Goal: Transaction & Acquisition: Purchase product/service

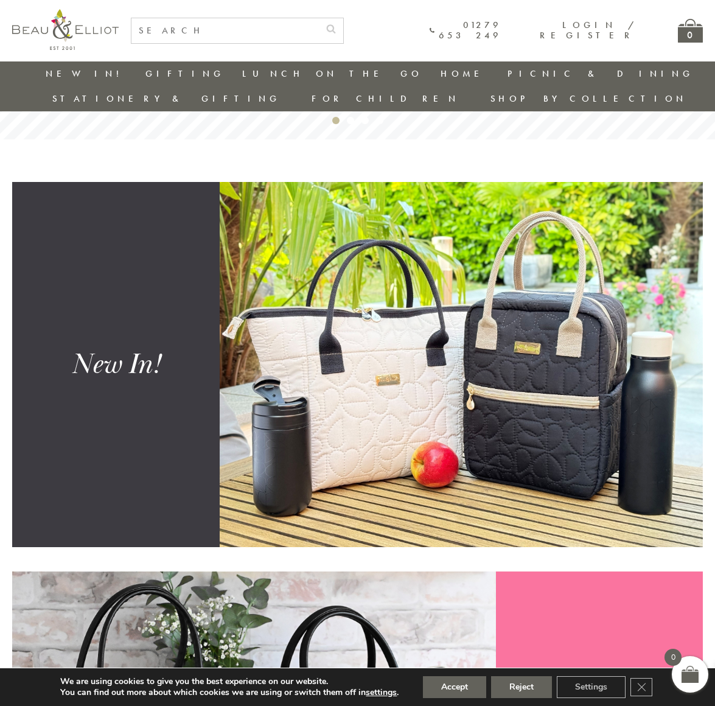
scroll to position [364, 0]
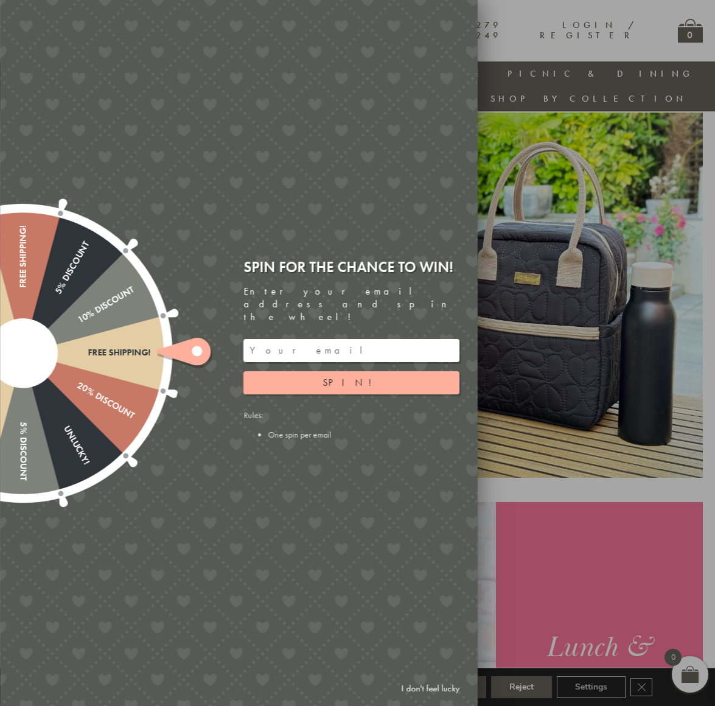
click at [280, 339] on input "email" at bounding box center [351, 350] width 216 height 23
type input "vicafitzgerald@gmail.com"
click at [322, 371] on button "Spin!" at bounding box center [351, 382] width 216 height 23
click at [432, 687] on link "I don't feel lucky" at bounding box center [430, 688] width 71 height 23
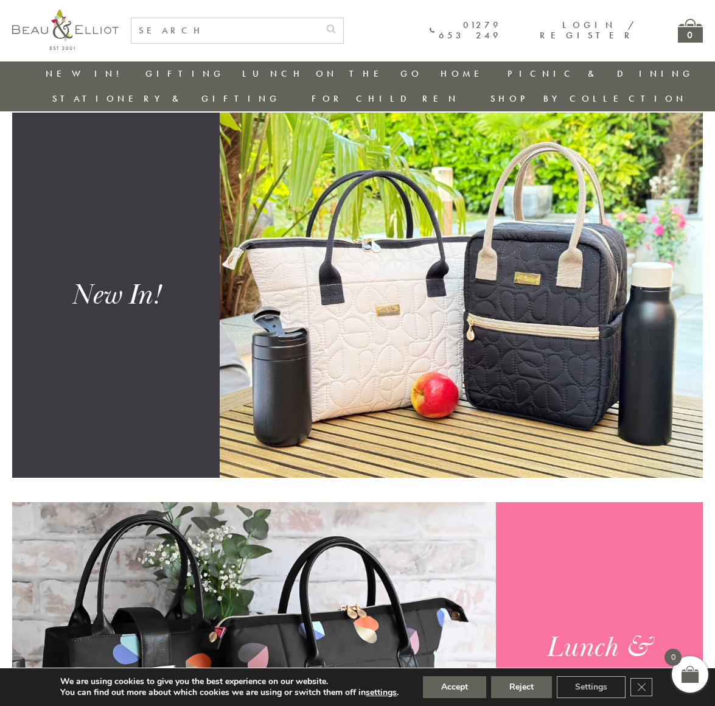
click at [204, 33] on input "text" at bounding box center [224, 30] width 187 height 25
type input "shopper"
click at [331, 27] on button "submit" at bounding box center [331, 27] width 24 height 19
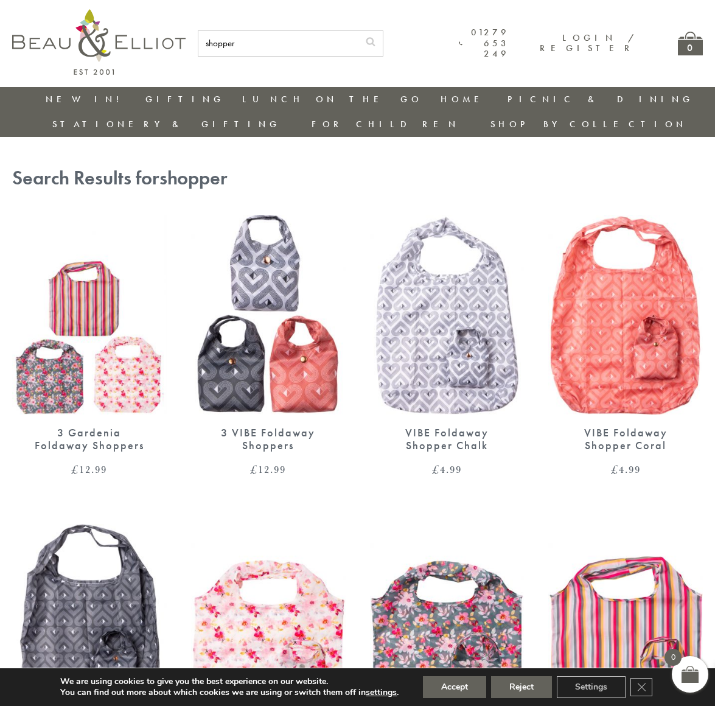
click at [481, 284] on img at bounding box center [447, 314] width 155 height 199
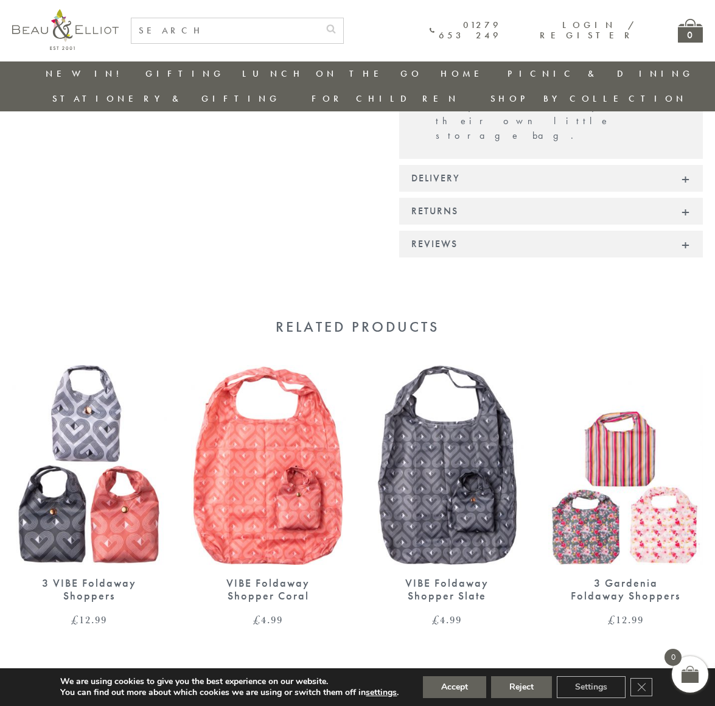
scroll to position [760, 2]
click at [136, 366] on img at bounding box center [89, 465] width 155 height 199
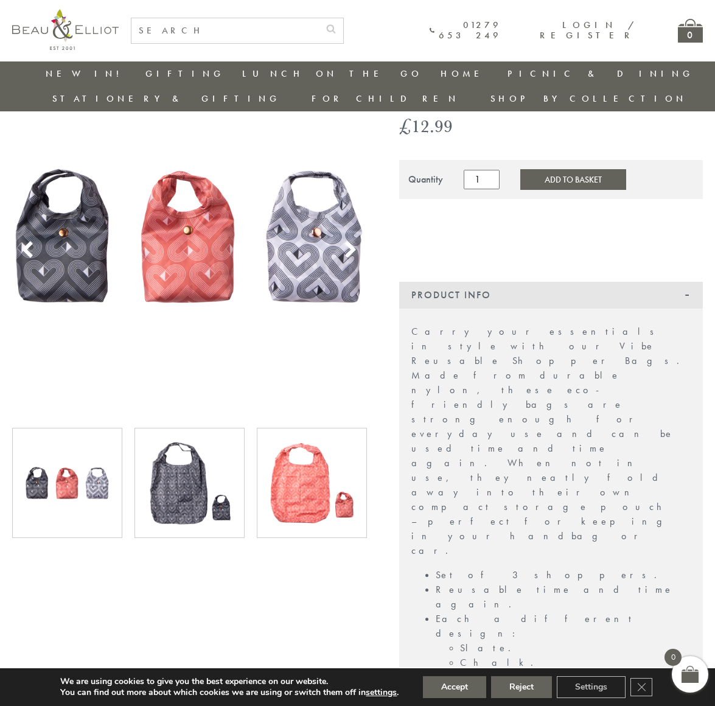
scroll to position [99, 0]
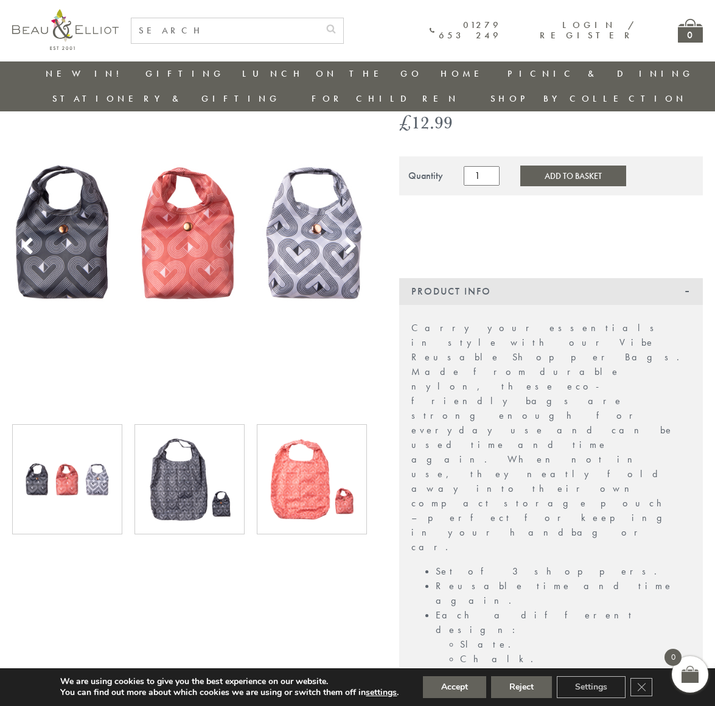
type input "2"
click at [484, 166] on input "2" at bounding box center [481, 175] width 35 height 19
click at [544, 165] on button "Add to Basket" at bounding box center [573, 175] width 106 height 21
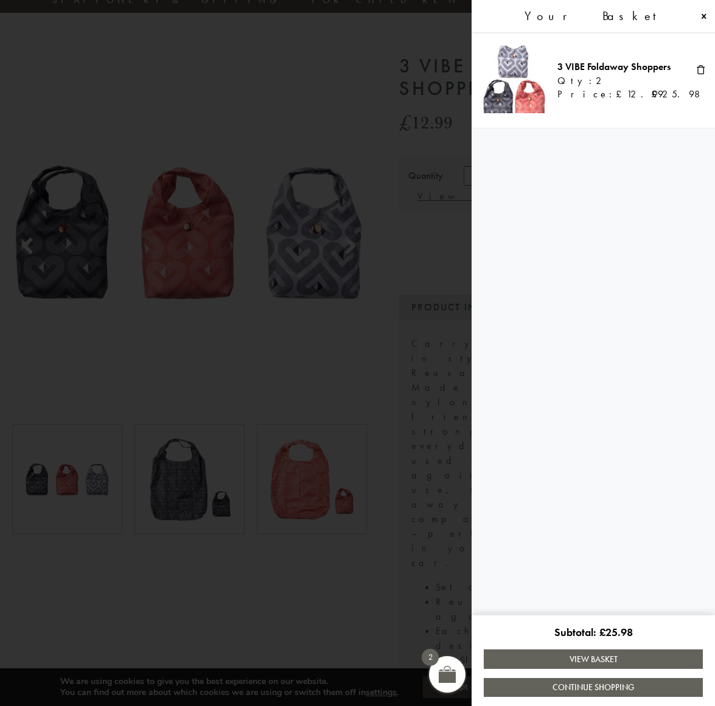
click at [583, 659] on link "View Basket" at bounding box center [593, 658] width 219 height 19
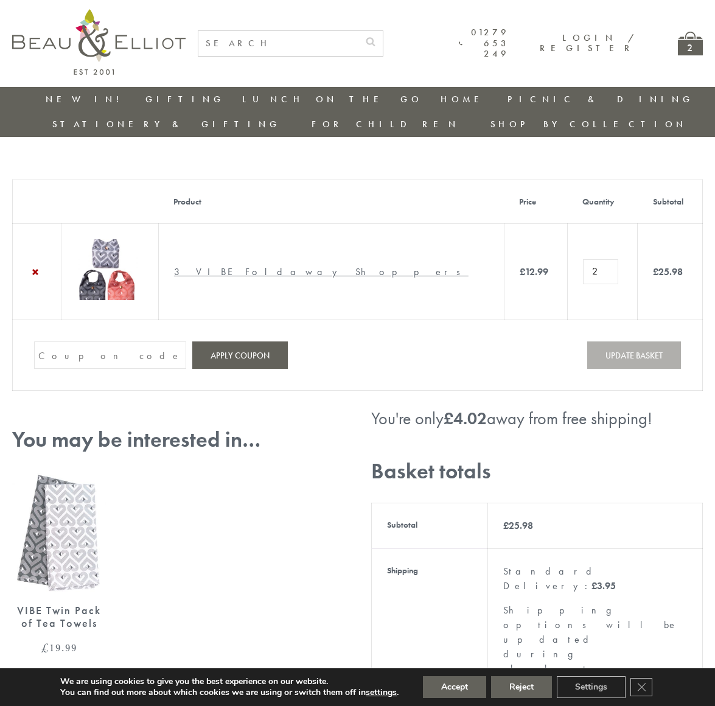
scroll to position [0, 2]
click at [451, 363] on td "Coupon: Apply coupon Update basket" at bounding box center [358, 355] width 690 height 71
click at [221, 46] on input "text" at bounding box center [278, 43] width 160 height 25
type input "shopper"
click at [383, 40] on button "submit" at bounding box center [370, 40] width 24 height 19
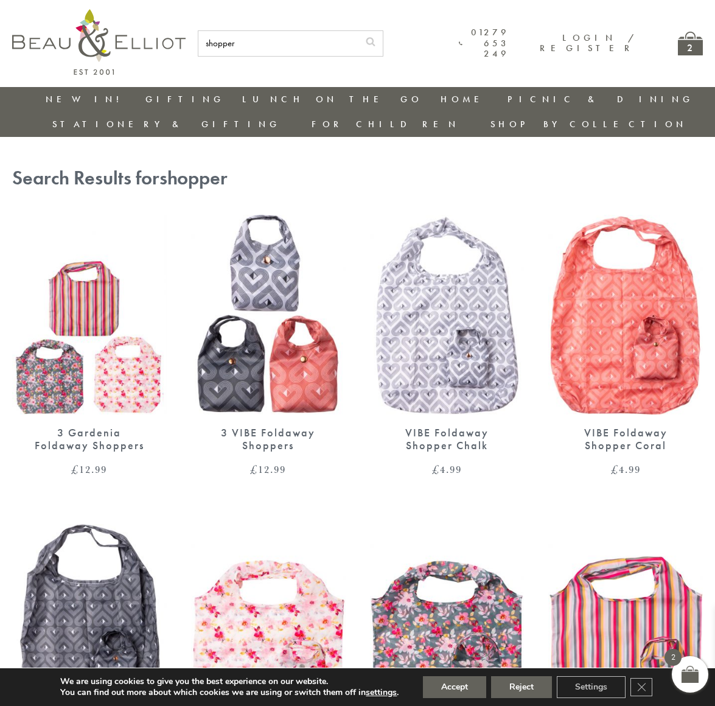
click at [631, 311] on img at bounding box center [625, 314] width 155 height 199
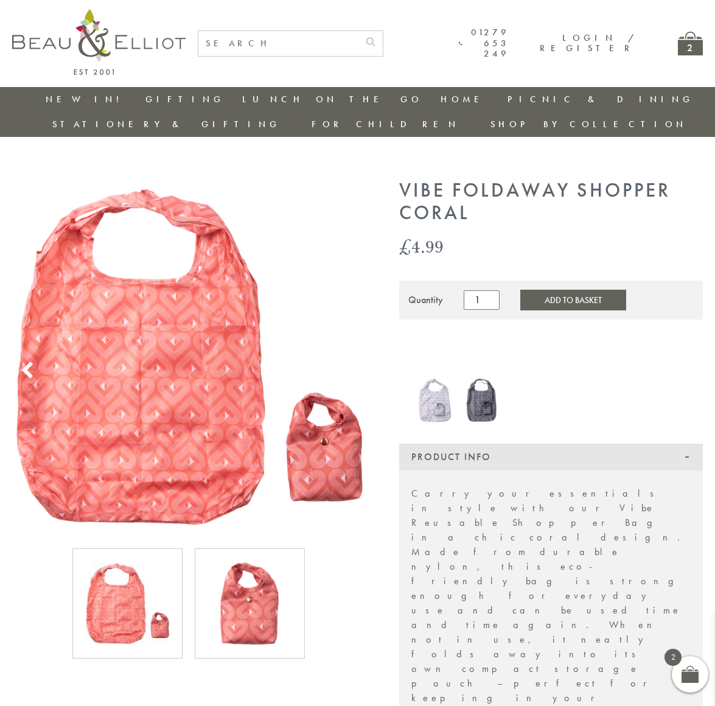
click at [557, 290] on button "Add to Basket" at bounding box center [573, 300] width 106 height 21
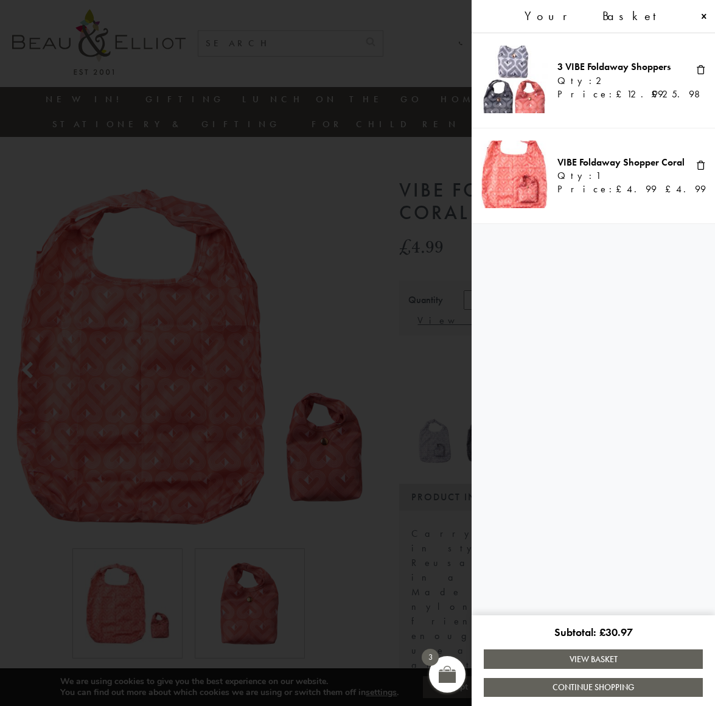
click at [636, 659] on link "View Basket" at bounding box center [593, 658] width 219 height 19
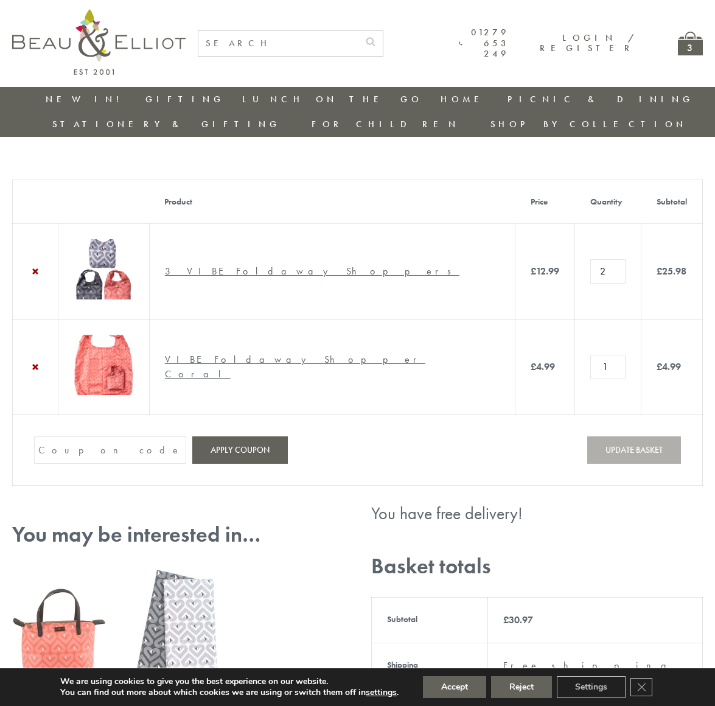
click at [69, 100] on link "New in!" at bounding box center [87, 99] width 82 height 12
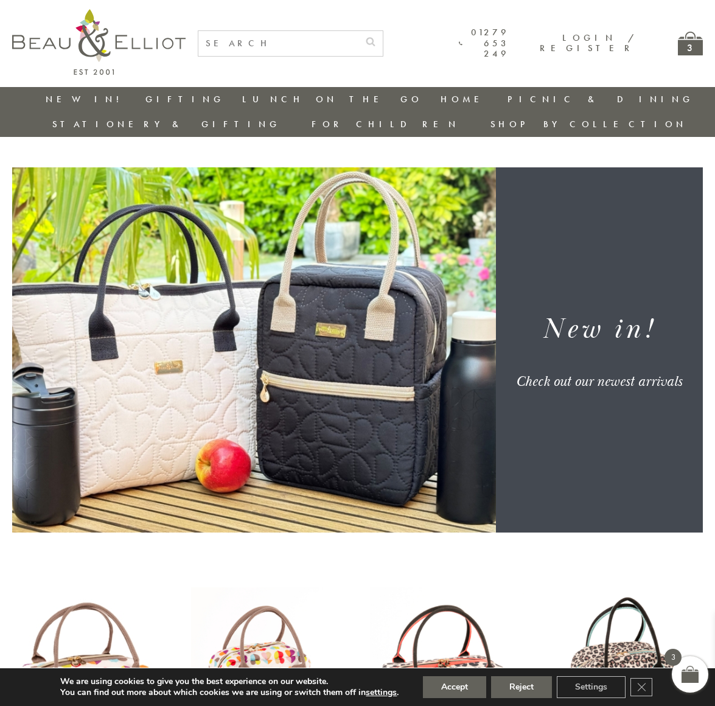
click at [693, 41] on div "3" at bounding box center [690, 44] width 25 height 24
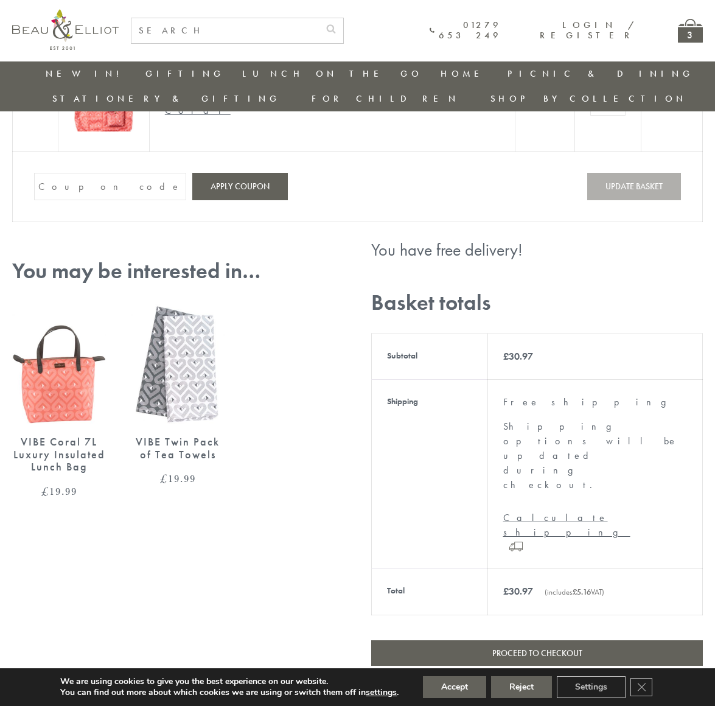
scroll to position [288, 0]
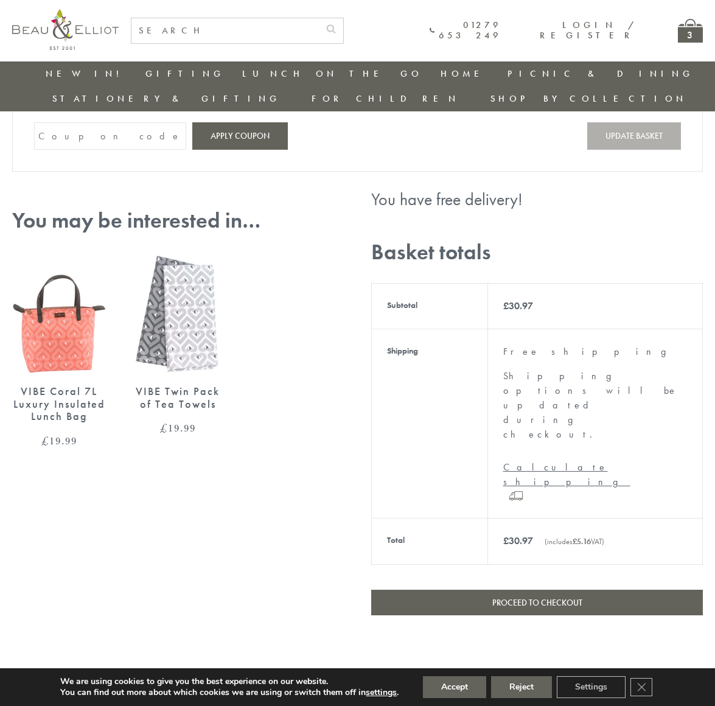
click at [569, 589] on link "Proceed to checkout" at bounding box center [537, 602] width 332 height 26
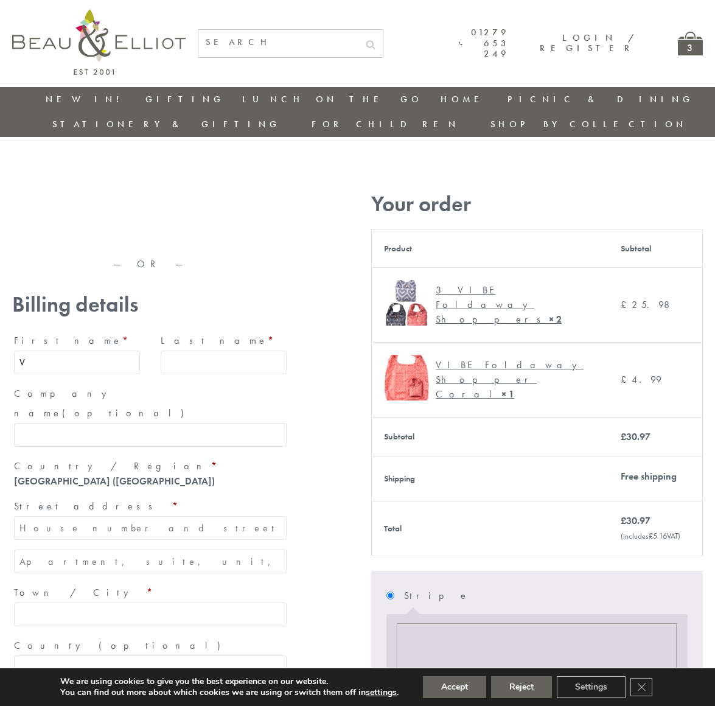
type input "Vi"
type input "Victoria"
type input "[PERSON_NAME]"
type input "[EMAIL_ADDRESS][DOMAIN_NAME]"
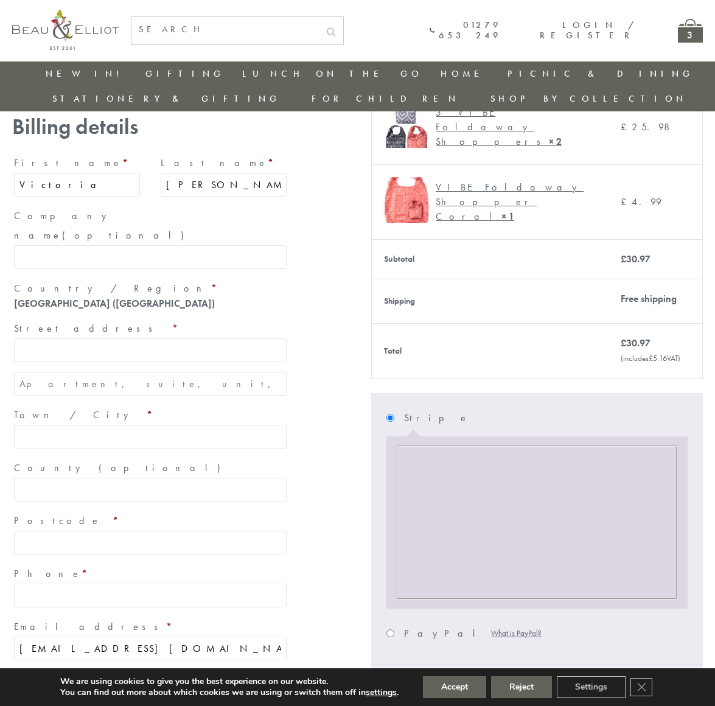
scroll to position [160, 0]
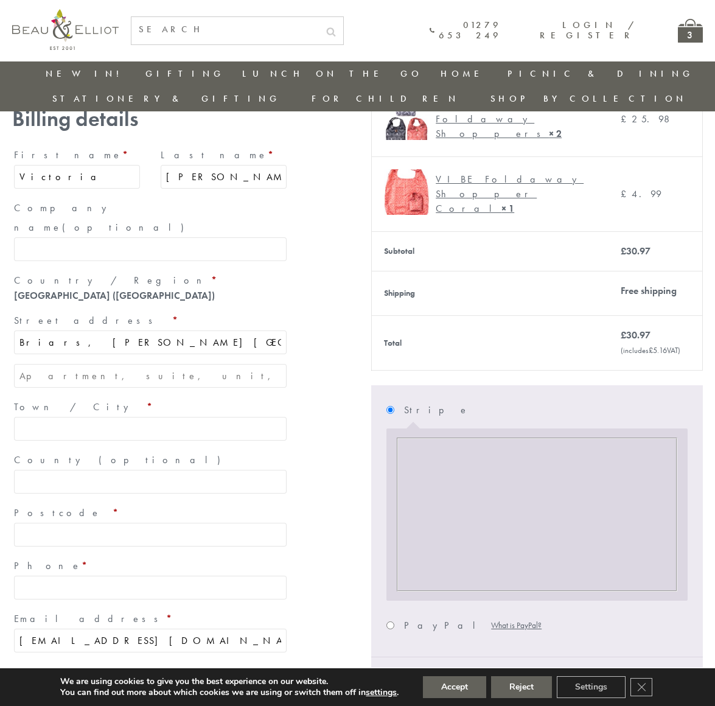
type input "Briars, [PERSON_NAME][GEOGRAPHIC_DATA]"
type input "[GEOGRAPHIC_DATA]"
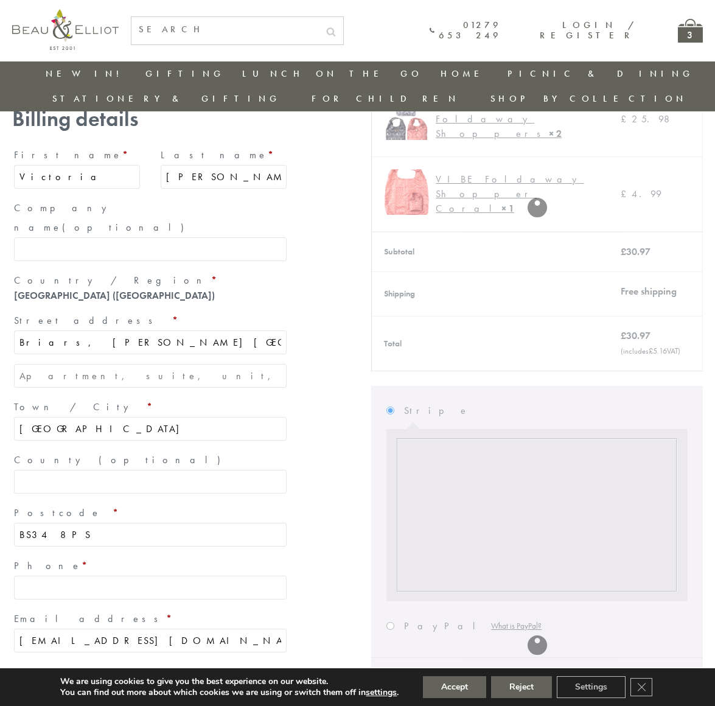
type input "BS34 8PS"
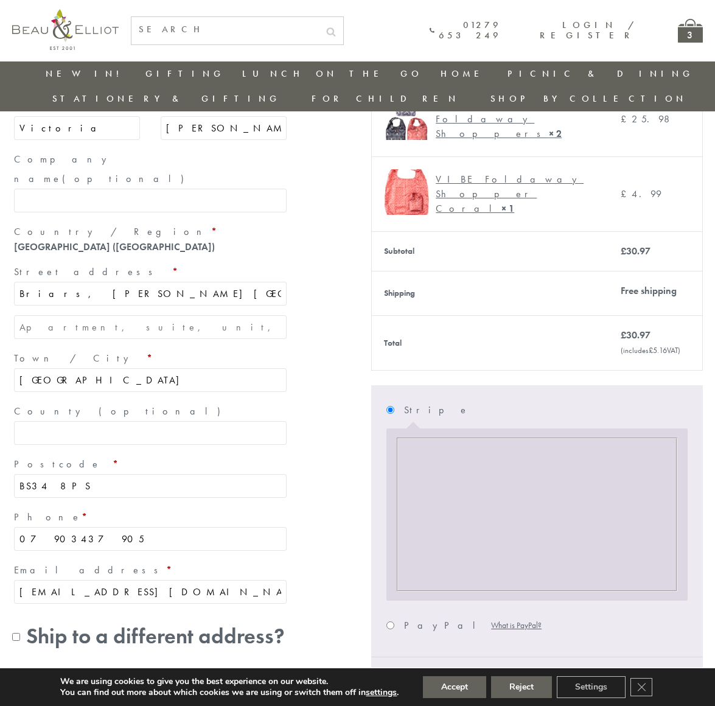
type input "07903437905"
click at [336, 511] on div "— OR — Billing details First name * [PERSON_NAME] Last name * [PERSON_NAME] Com…" at bounding box center [357, 452] width 690 height 916
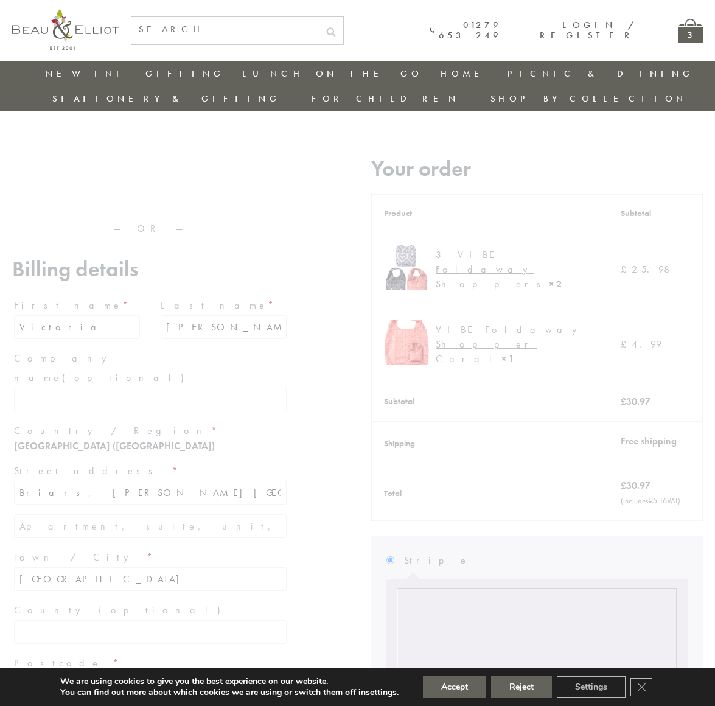
scroll to position [8, 1]
